Goal: Information Seeking & Learning: Learn about a topic

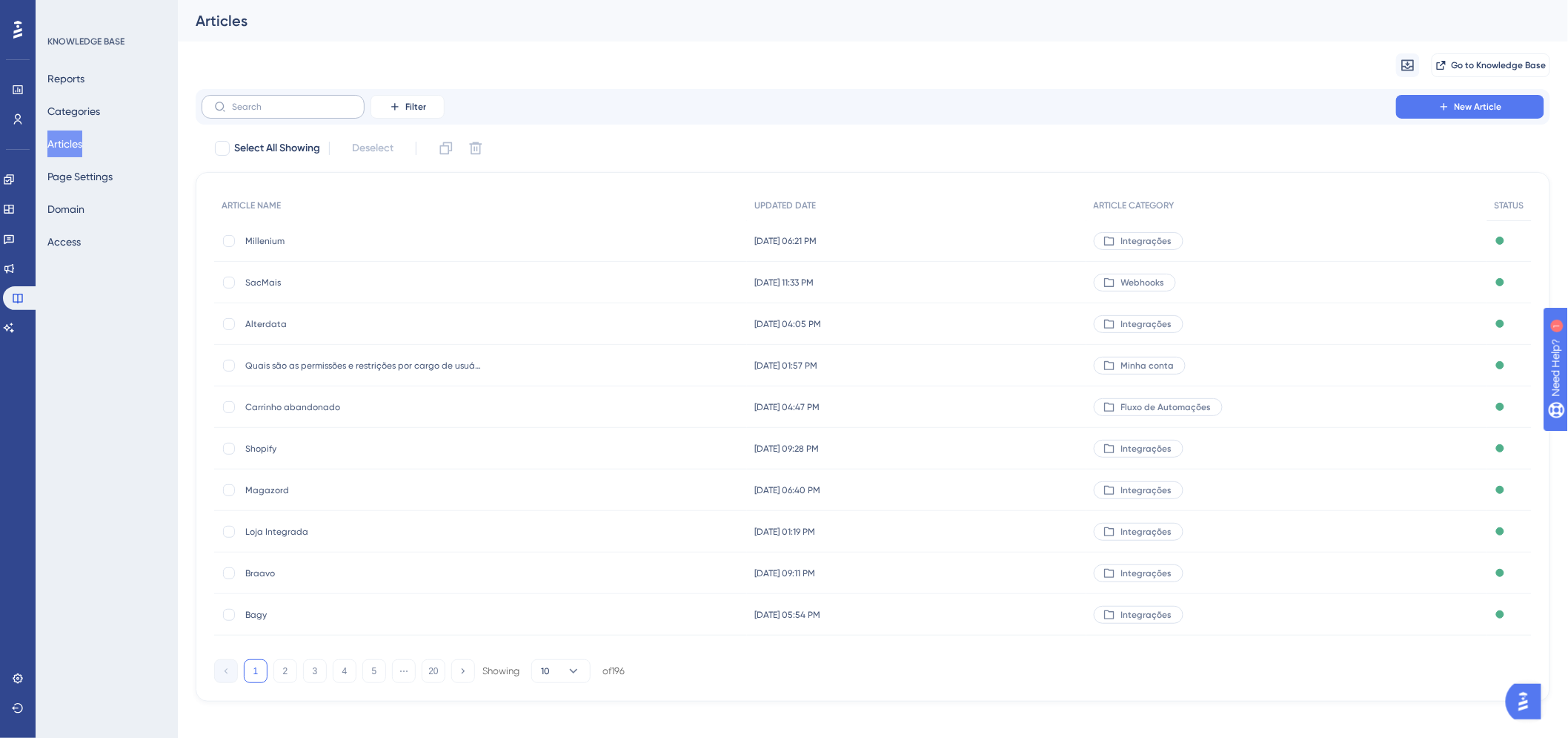
click at [338, 99] on label at bounding box center [283, 106] width 163 height 24
click at [338, 102] on input "text" at bounding box center [292, 106] width 120 height 10
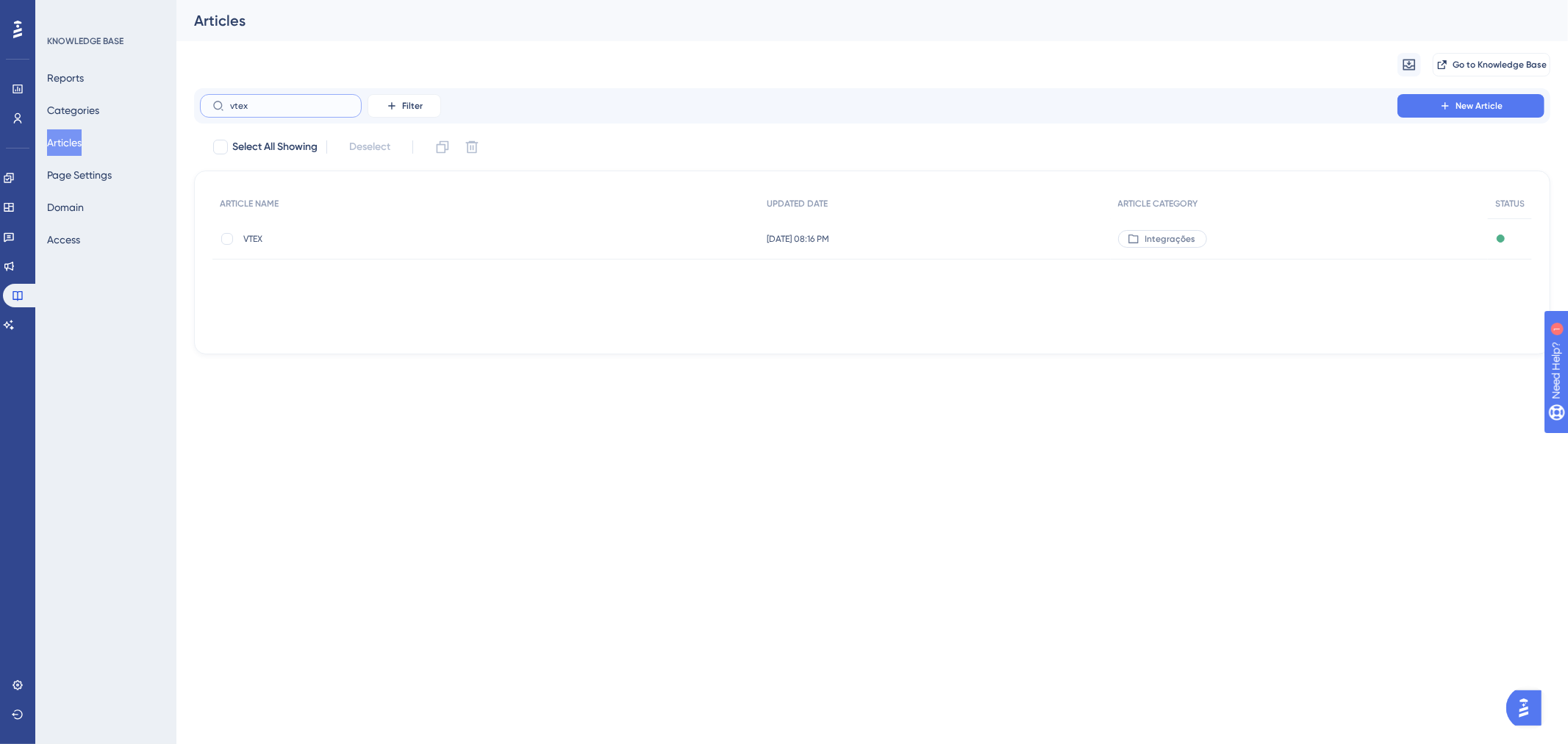
type input "vtex"
click at [259, 240] on span "VTEX" at bounding box center [360, 238] width 235 height 12
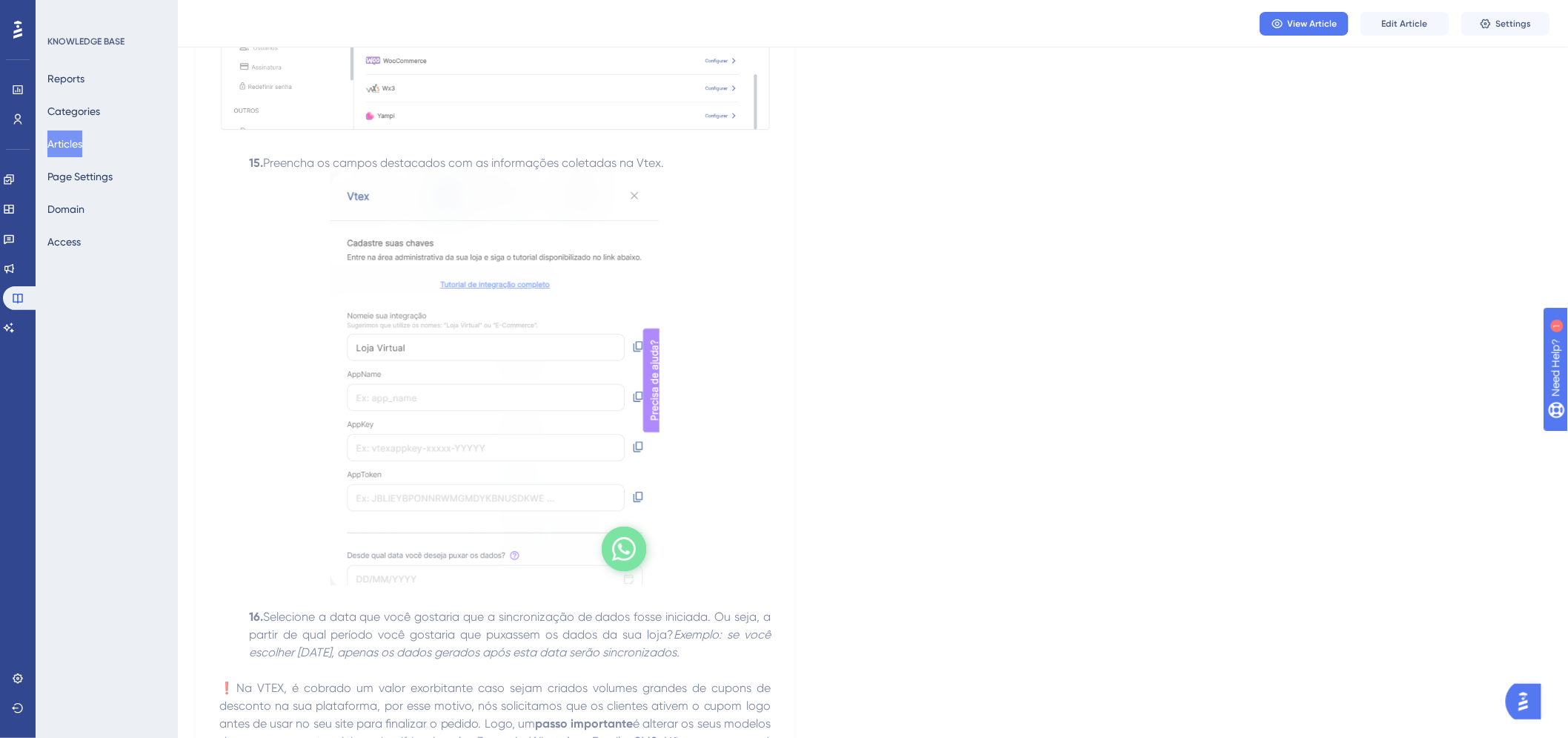
scroll to position [2307, 0]
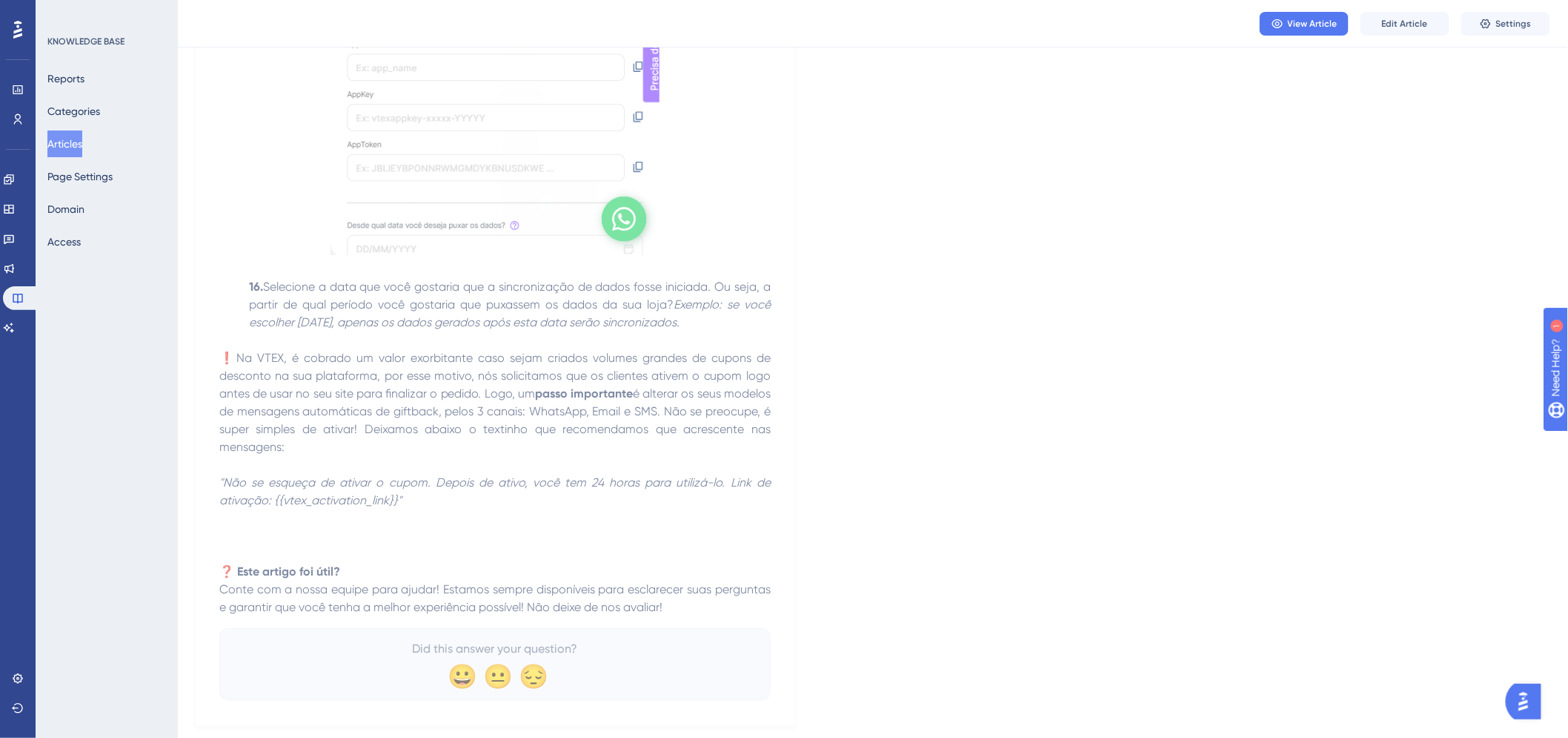
click at [430, 394] on span "❗Na VTEX, é cobrado um valor exorbitante caso sejam criados volumes grandes de …" at bounding box center [496, 375] width 555 height 50
